Goal: Information Seeking & Learning: Check status

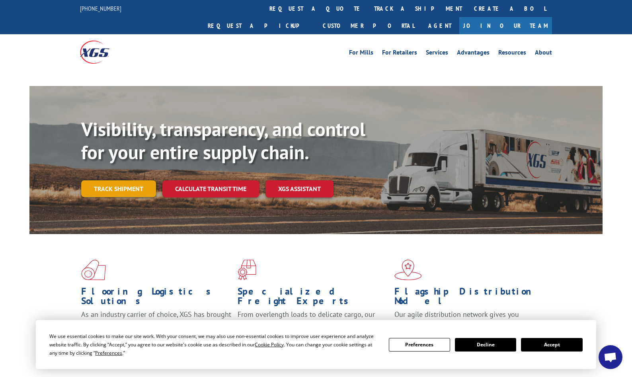
click at [135, 180] on link "Track shipment" at bounding box center [118, 188] width 75 height 17
click at [542, 344] on button "Accept" at bounding box center [551, 345] width 61 height 14
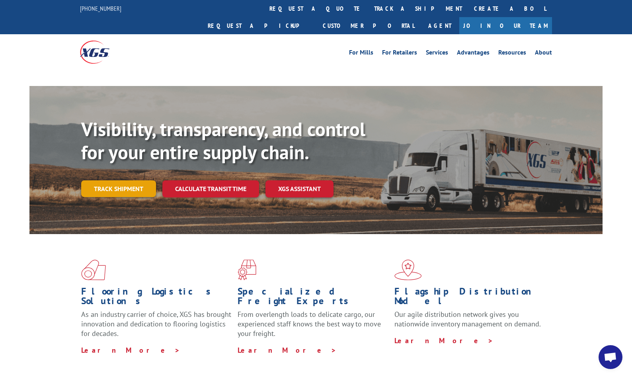
click at [115, 180] on link "Track shipment" at bounding box center [118, 188] width 75 height 17
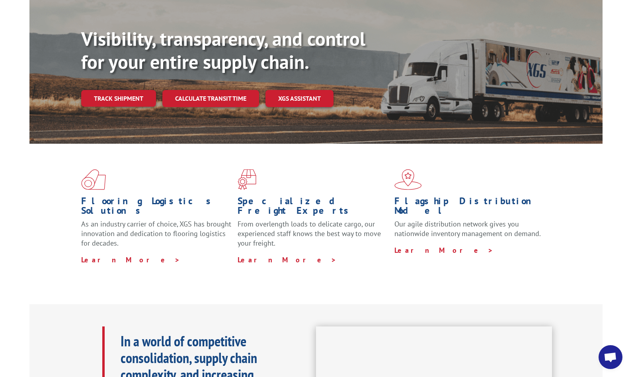
scroll to position [80, 0]
click at [123, 90] on link "Track shipment" at bounding box center [118, 98] width 75 height 17
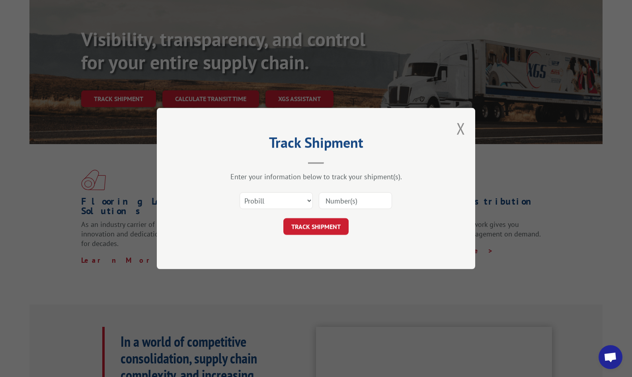
click at [327, 196] on input at bounding box center [355, 200] width 73 height 17
type input "17523928"
click at [326, 229] on button "TRACK SHIPMENT" at bounding box center [316, 226] width 65 height 17
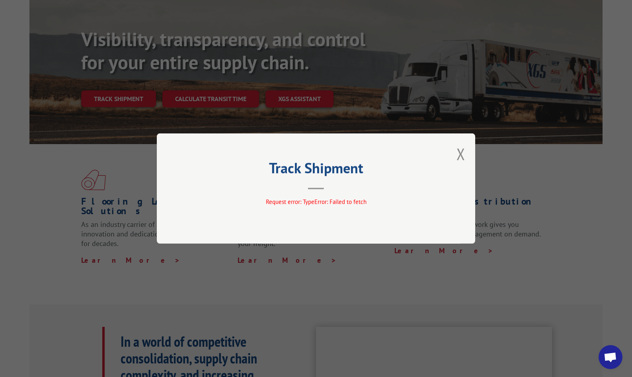
click at [466, 151] on div "Track Shipment Request error: TypeError: Failed to fetch" at bounding box center [316, 188] width 319 height 110
click at [462, 154] on button "Close modal" at bounding box center [461, 153] width 9 height 21
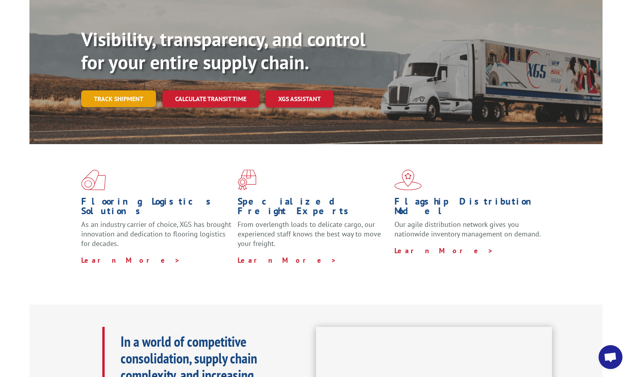
click at [119, 90] on link "Track shipment" at bounding box center [118, 98] width 75 height 17
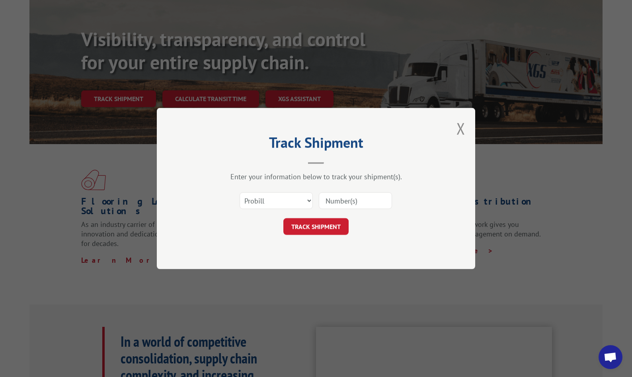
paste input "17523928"
type input "17523928"
click at [326, 223] on button "TRACK SHIPMENT" at bounding box center [316, 226] width 65 height 17
